Goal: Task Accomplishment & Management: Use online tool/utility

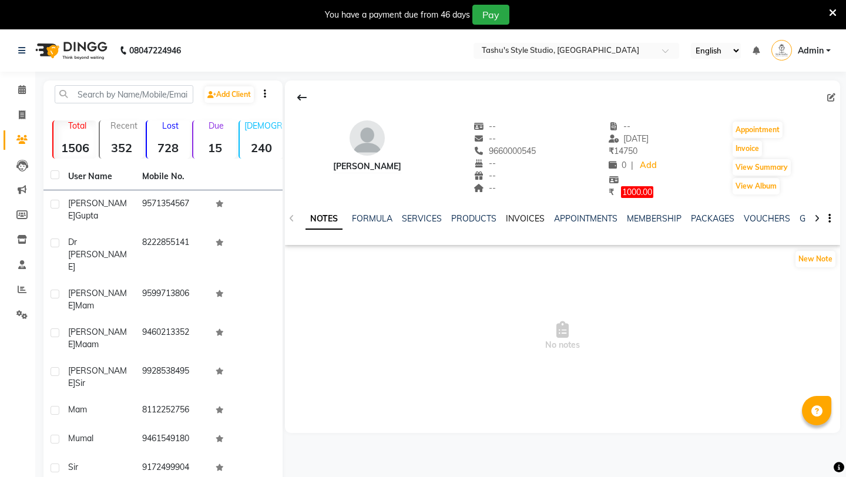
click at [522, 217] on link "INVOICES" at bounding box center [525, 218] width 39 height 11
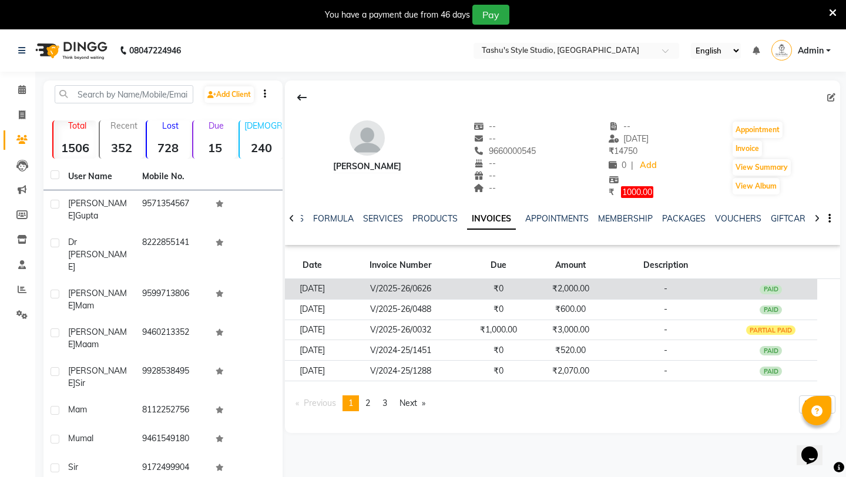
click at [462, 282] on td "V/2025-26/0626" at bounding box center [400, 288] width 123 height 21
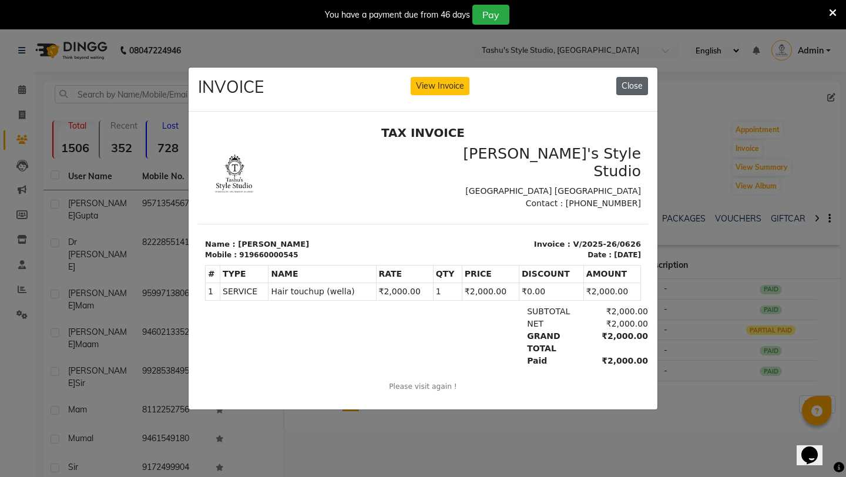
click at [634, 83] on button "Close" at bounding box center [632, 86] width 32 height 18
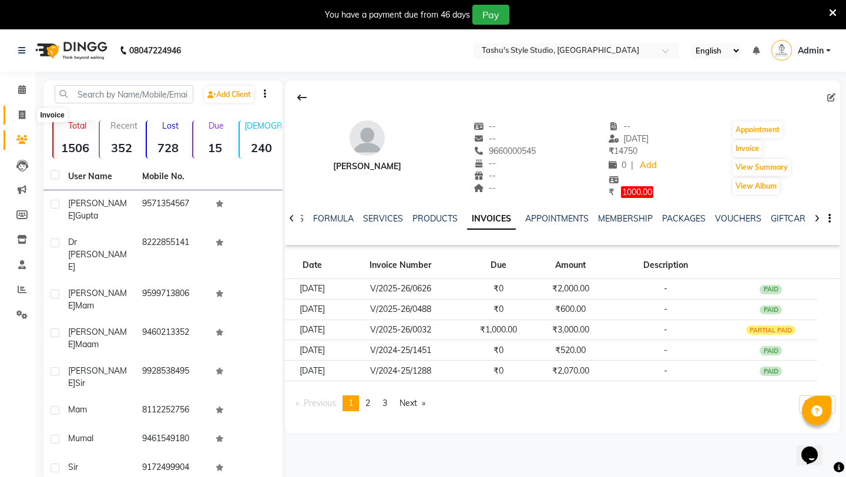
click at [25, 109] on span at bounding box center [22, 116] width 21 height 14
select select "service"
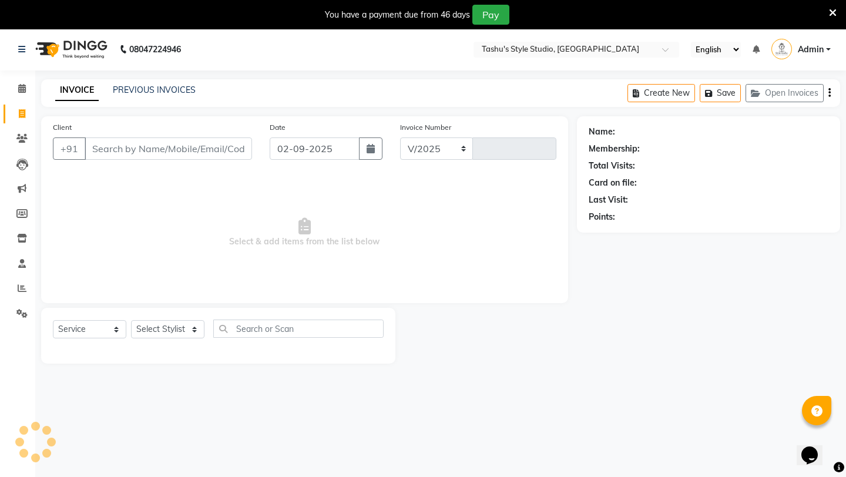
select select "5375"
type input "0812"
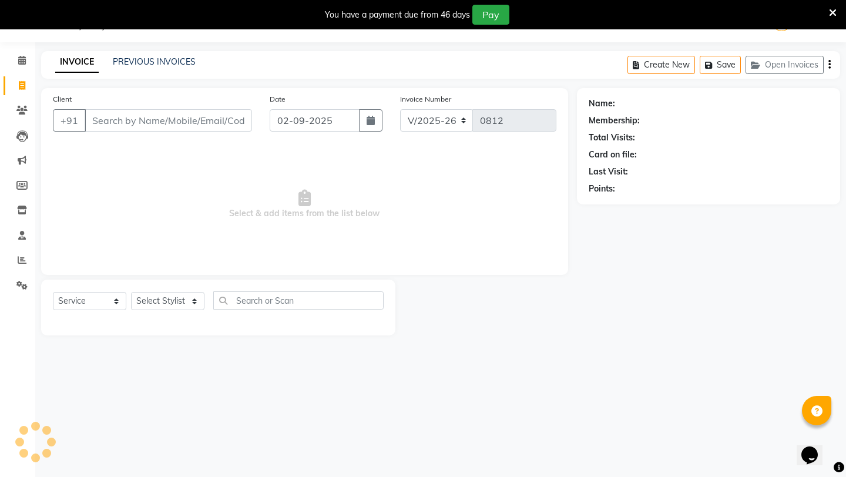
click at [125, 120] on input "Client" at bounding box center [168, 120] width 167 height 22
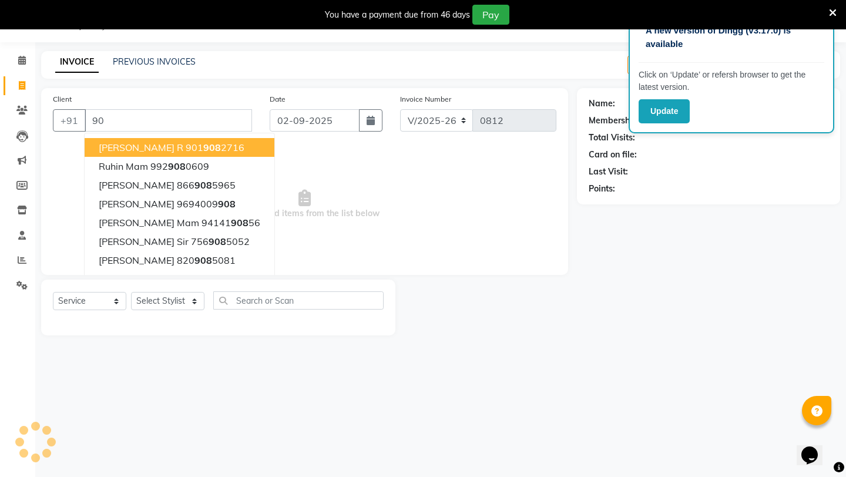
type input "9"
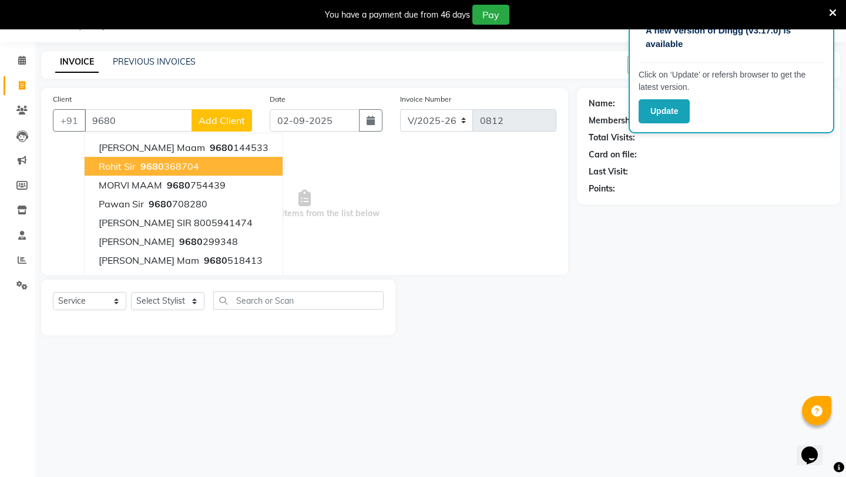
click at [137, 164] on button "Rohit Sir 9680 368704" at bounding box center [184, 166] width 198 height 19
type input "9680368704"
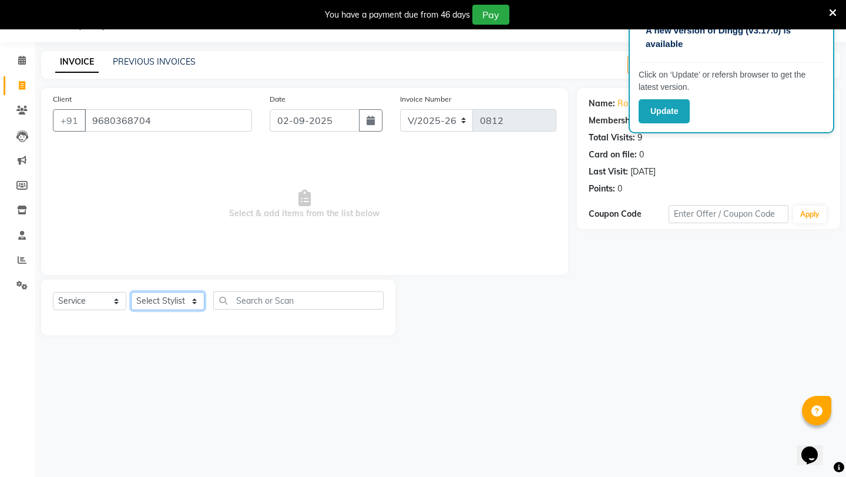
click at [169, 296] on select "Select Stylist [PERSON_NAME] AUNTY bandana manoj [PERSON_NAME] [PERSON_NAME] [P…" at bounding box center [167, 301] width 73 height 18
select select "75873"
click at [131, 292] on select "Select Stylist [PERSON_NAME] AUNTY bandana manoj [PERSON_NAME] [PERSON_NAME] [P…" at bounding box center [167, 301] width 73 height 18
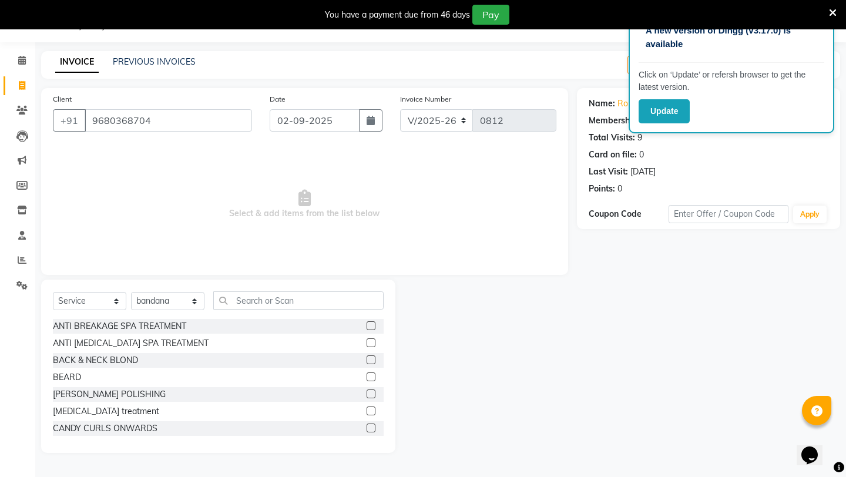
click at [369, 378] on label at bounding box center [371, 376] width 9 height 9
click at [369, 378] on input "checkbox" at bounding box center [371, 378] width 8 height 8
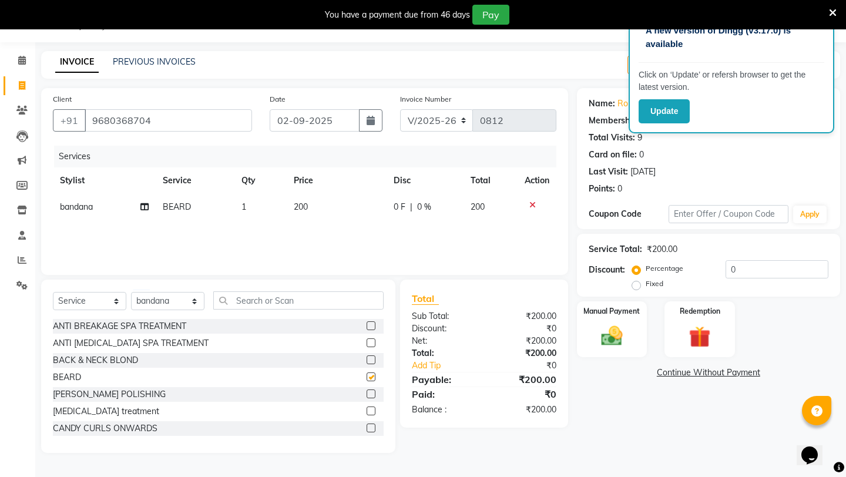
checkbox input "false"
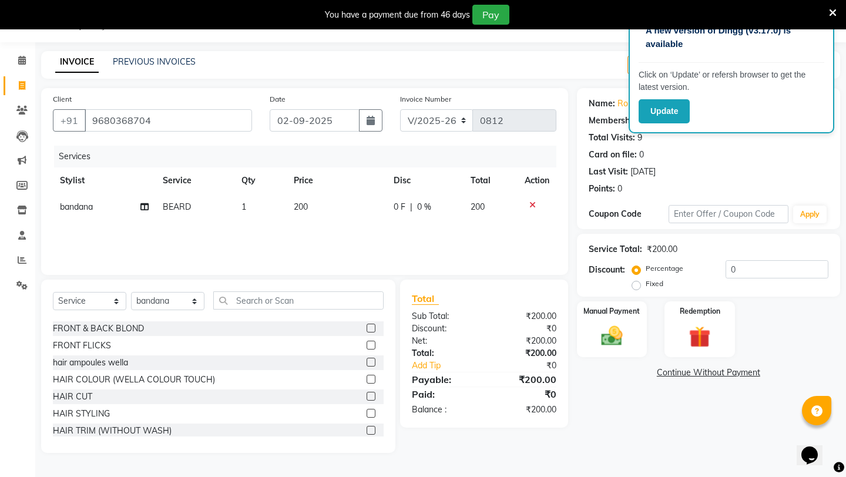
scroll to position [141, 0]
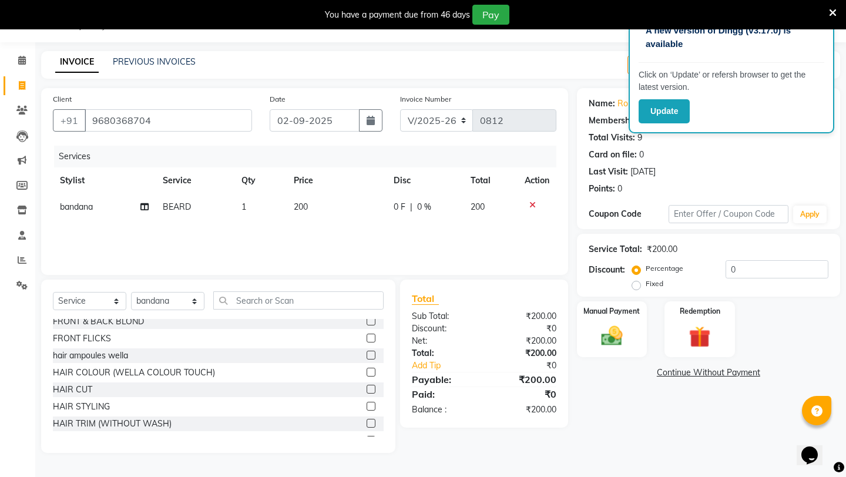
click at [372, 389] on label at bounding box center [371, 389] width 9 height 9
click at [372, 389] on input "checkbox" at bounding box center [371, 390] width 8 height 8
checkbox input "false"
click at [271, 301] on input "text" at bounding box center [298, 300] width 170 height 18
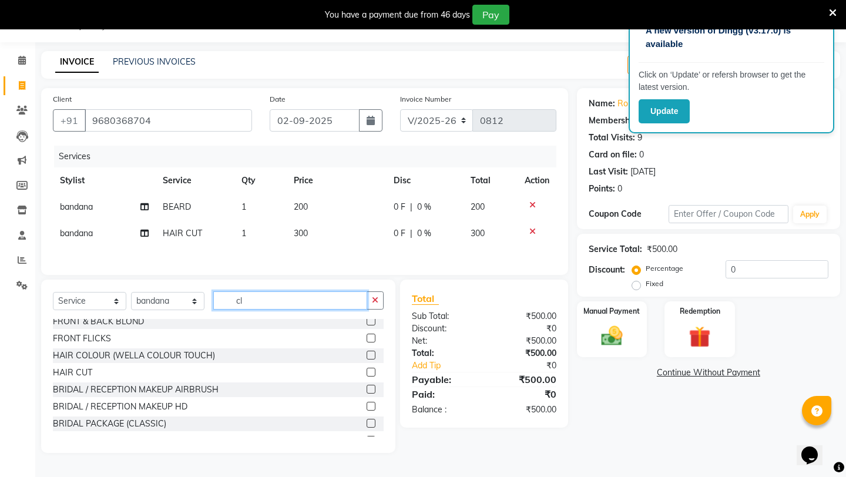
scroll to position [0, 0]
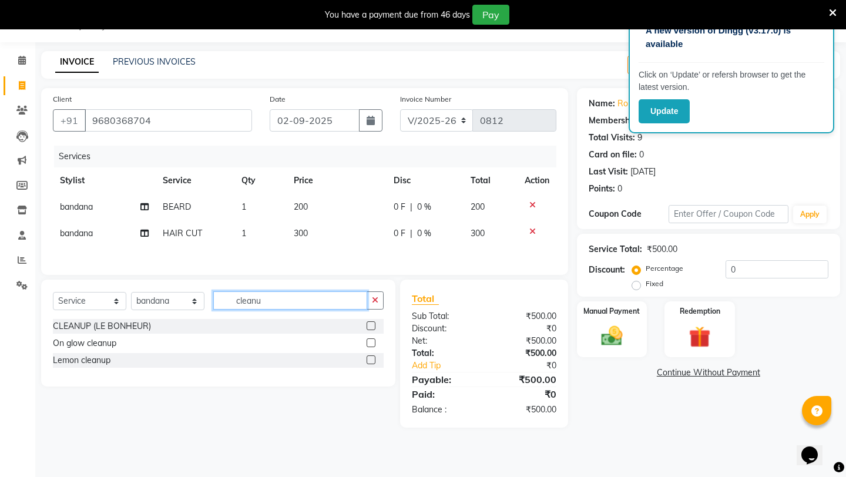
type input "cleanu"
click at [369, 340] on label at bounding box center [371, 342] width 9 height 9
click at [369, 340] on input "checkbox" at bounding box center [371, 343] width 8 height 8
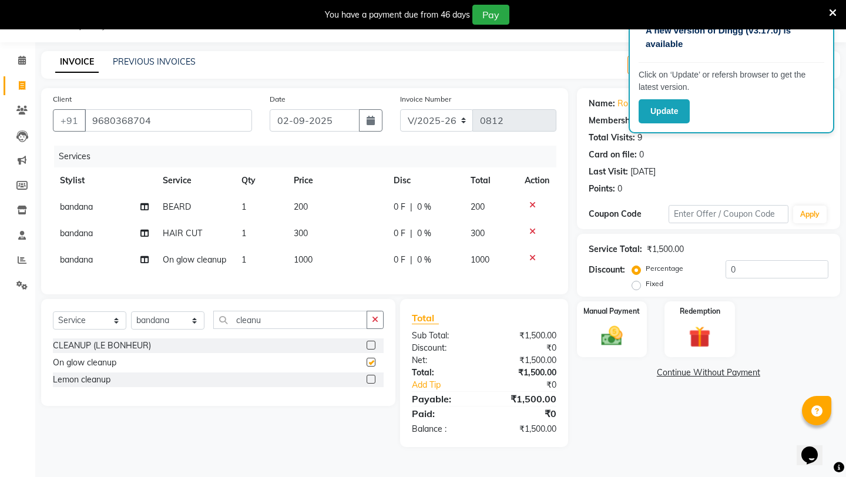
checkbox input "false"
click at [607, 323] on img at bounding box center [611, 336] width 36 height 26
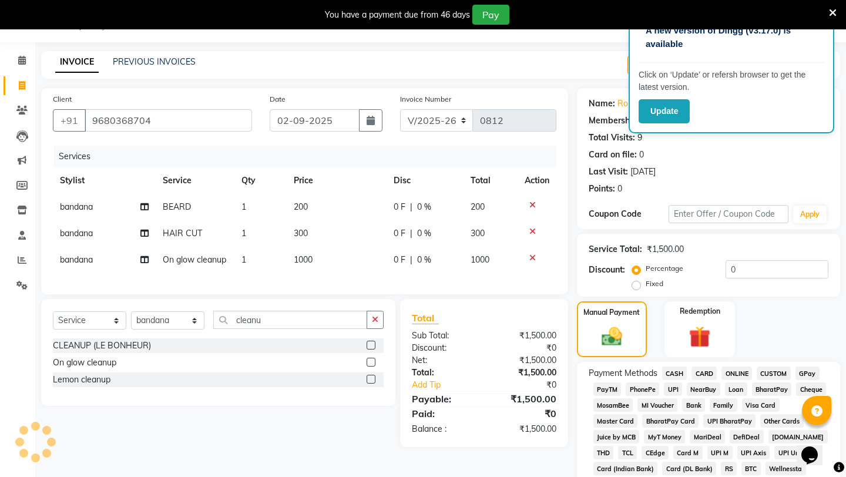
click at [669, 382] on span "UPI" at bounding box center [673, 389] width 18 height 14
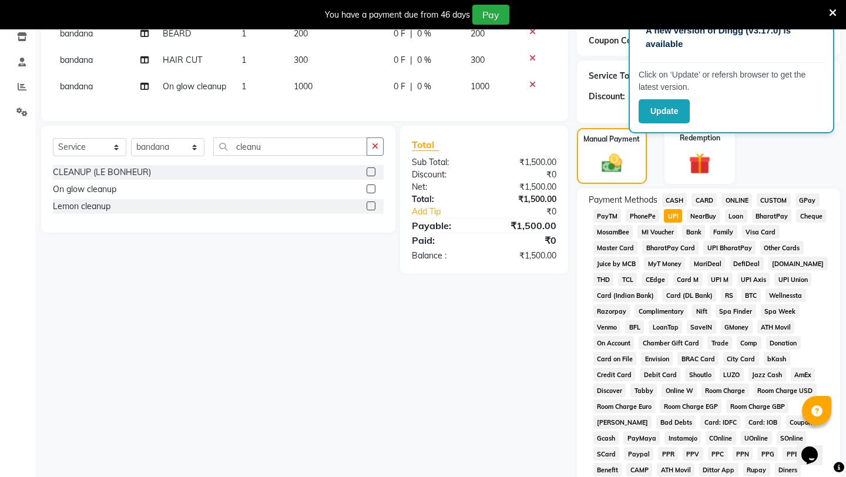
scroll to position [408, 0]
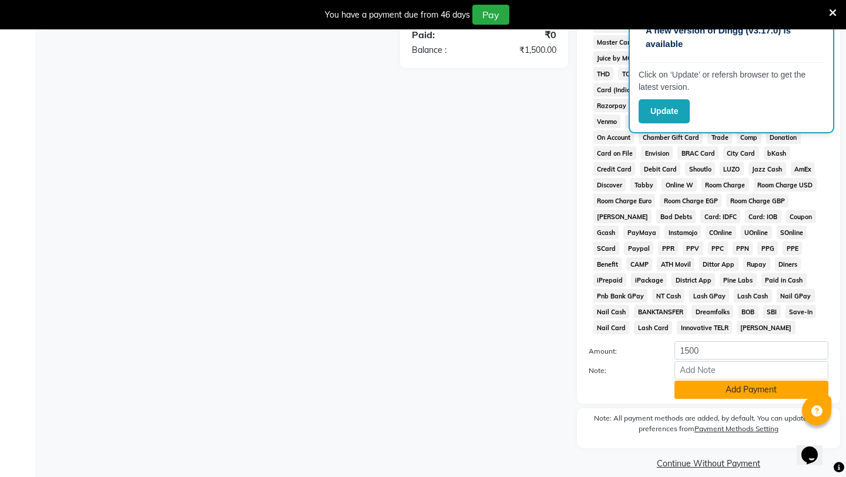
click at [693, 381] on button "Add Payment" at bounding box center [751, 390] width 154 height 18
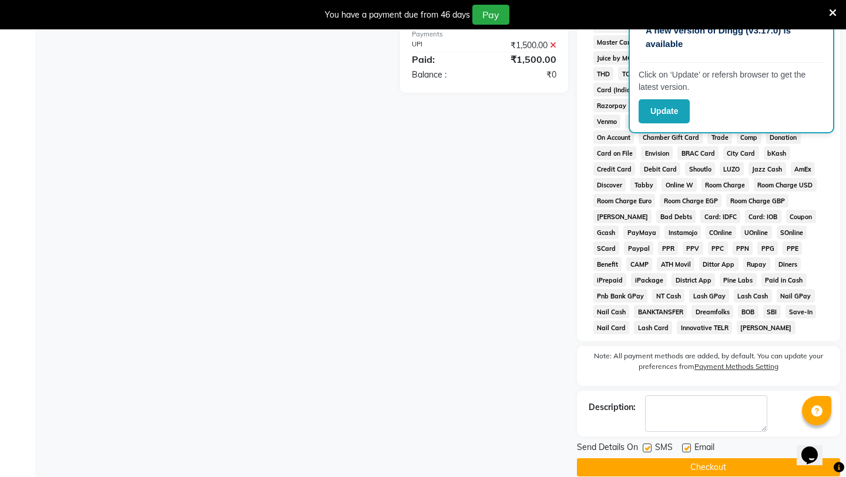
click at [684, 443] on label at bounding box center [686, 447] width 9 height 9
click at [684, 445] on input "checkbox" at bounding box center [686, 449] width 8 height 8
checkbox input "false"
click at [646, 443] on label at bounding box center [647, 447] width 9 height 9
click at [646, 445] on input "checkbox" at bounding box center [647, 449] width 8 height 8
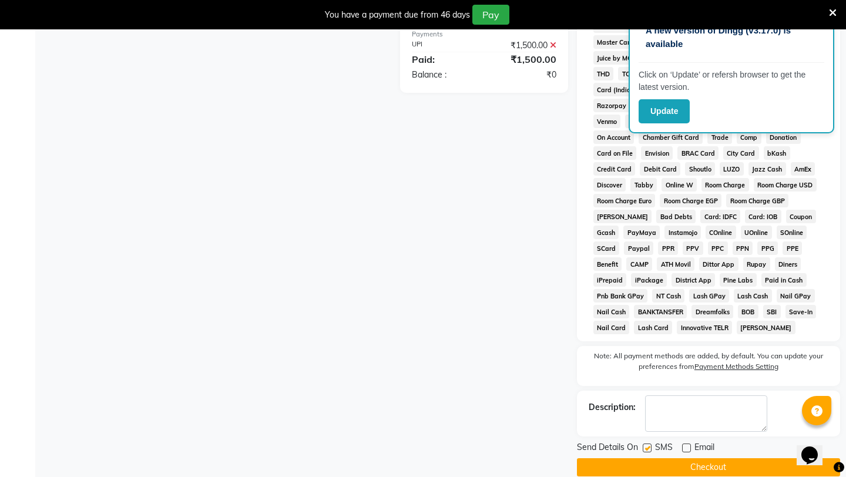
checkbox input "false"
click at [646, 458] on button "Checkout" at bounding box center [708, 467] width 263 height 18
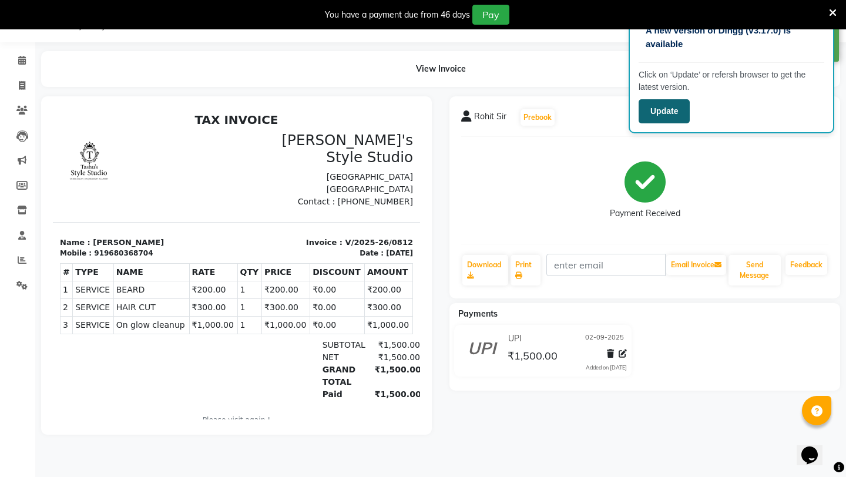
click at [659, 120] on button "Update" at bounding box center [663, 111] width 51 height 24
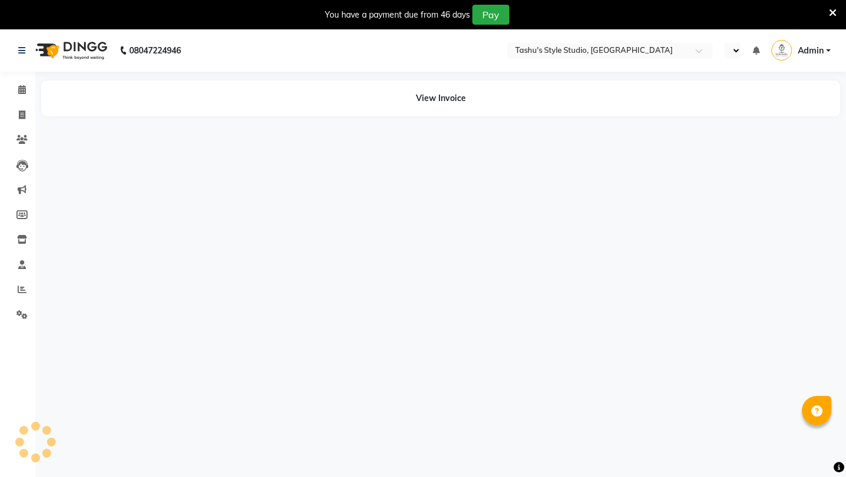
select select "en"
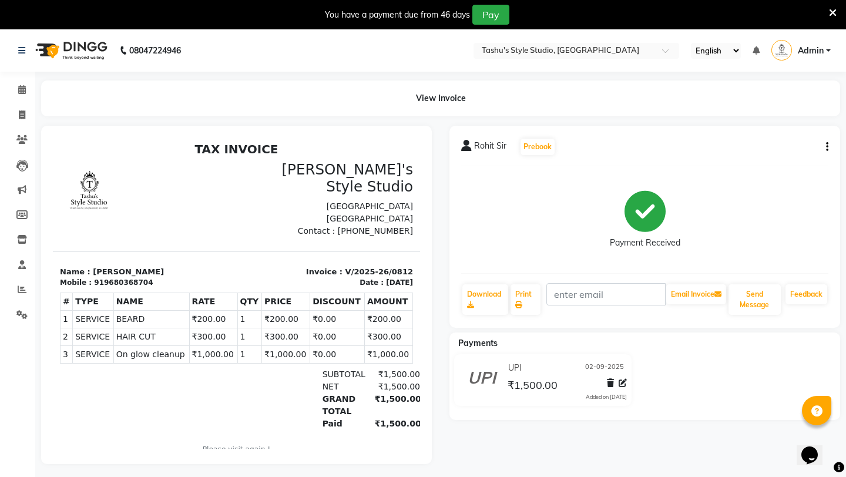
click at [833, 13] on icon at bounding box center [833, 13] width 8 height 11
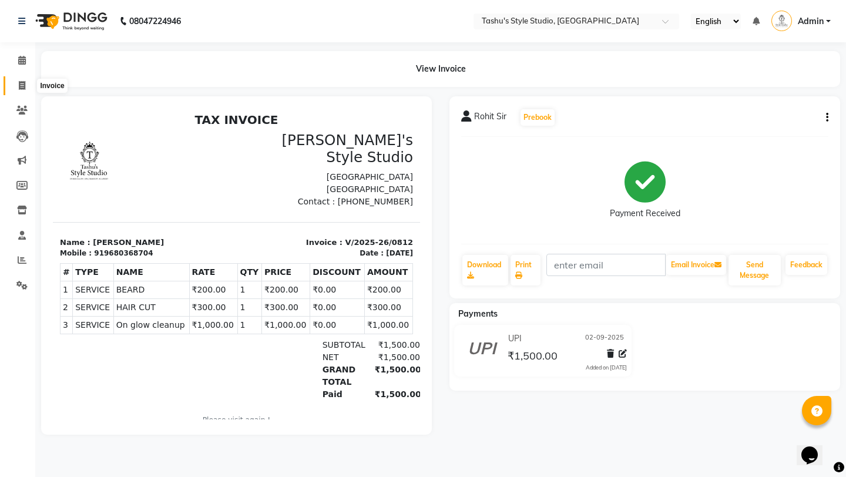
click at [20, 88] on icon at bounding box center [22, 85] width 6 height 9
select select "service"
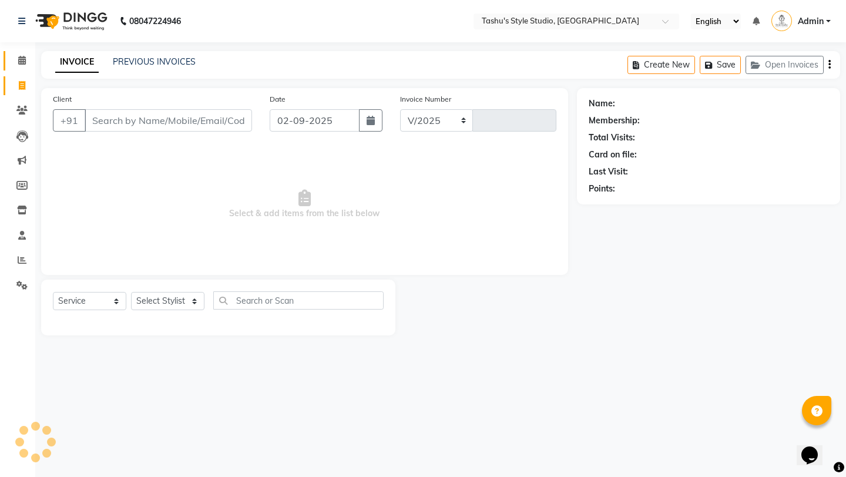
select select "5375"
type input "0813"
